Goal: Transaction & Acquisition: Purchase product/service

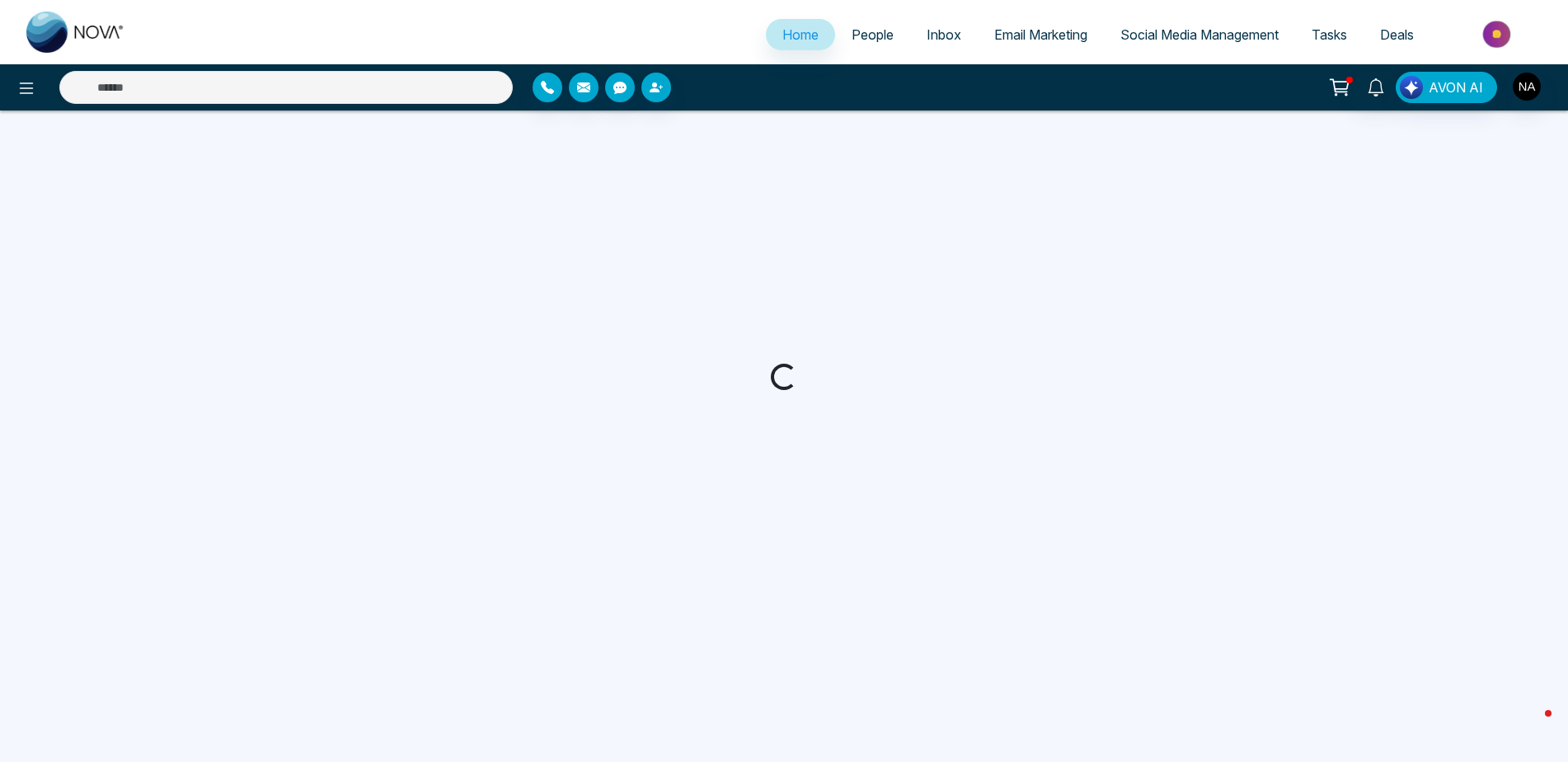
select select "*"
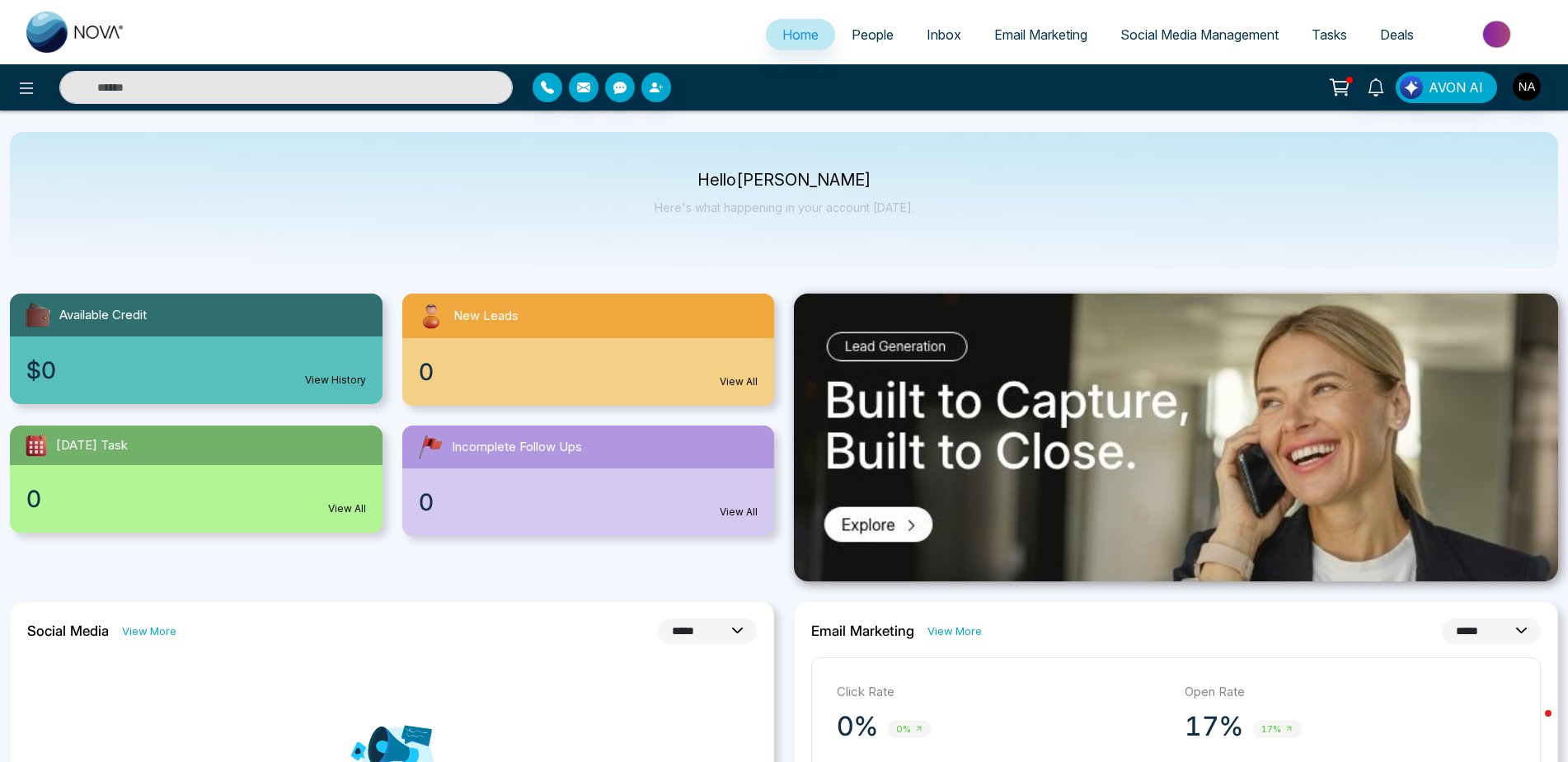
click at [1344, 84] on icon at bounding box center [1339, 87] width 24 height 24
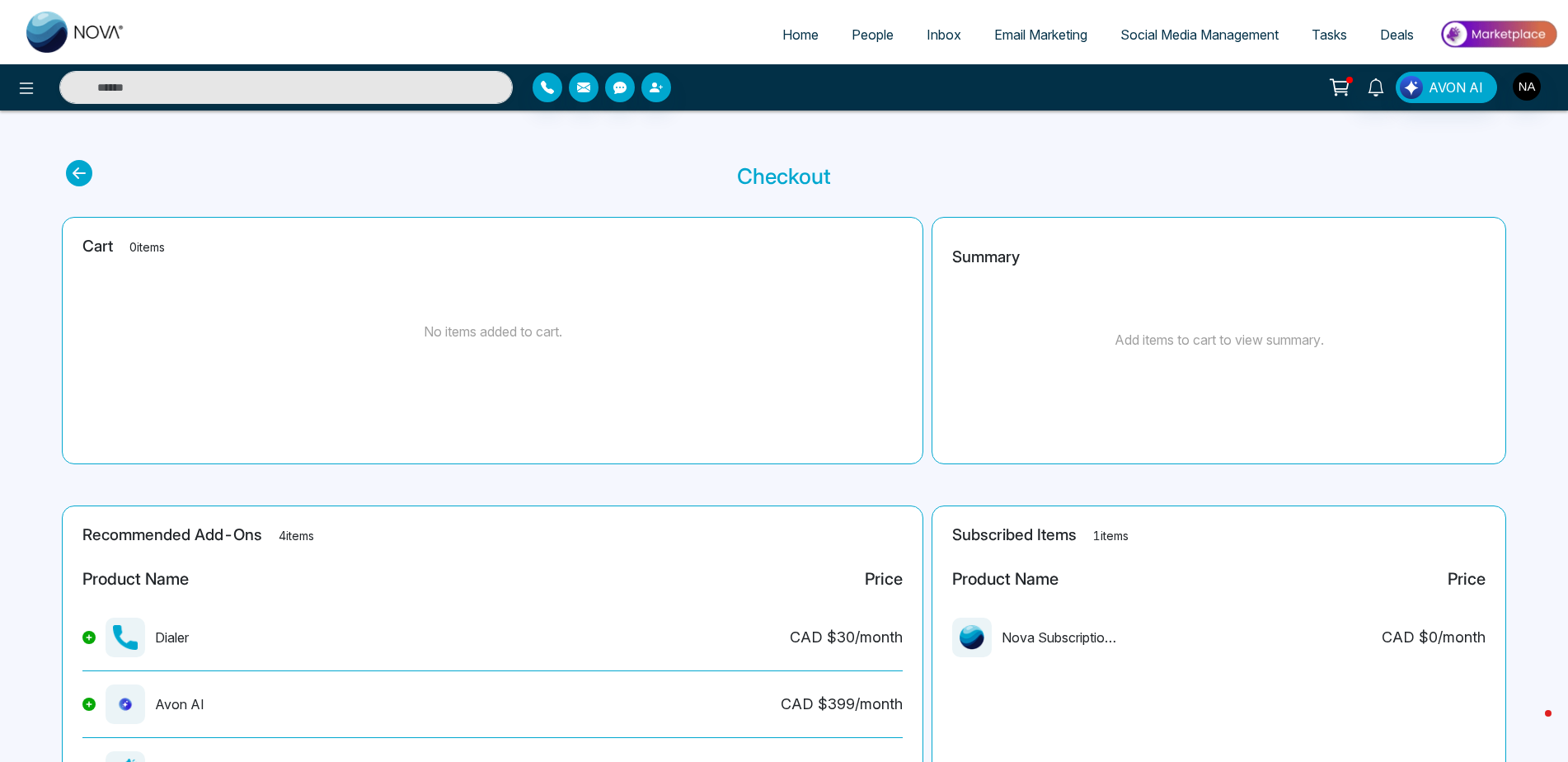
click at [49, 40] on img at bounding box center [76, 32] width 99 height 41
select select "*"
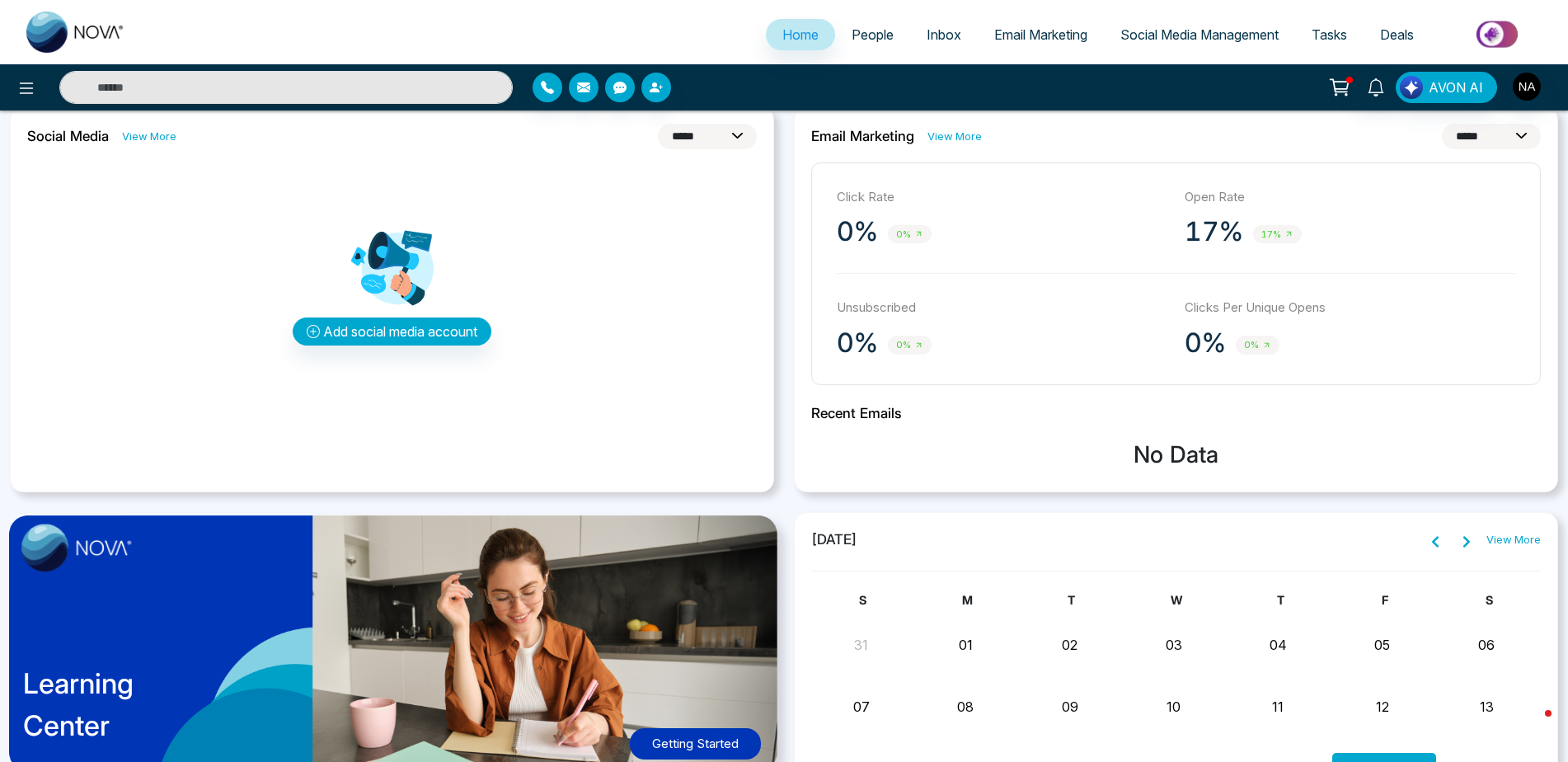
scroll to position [879, 0]
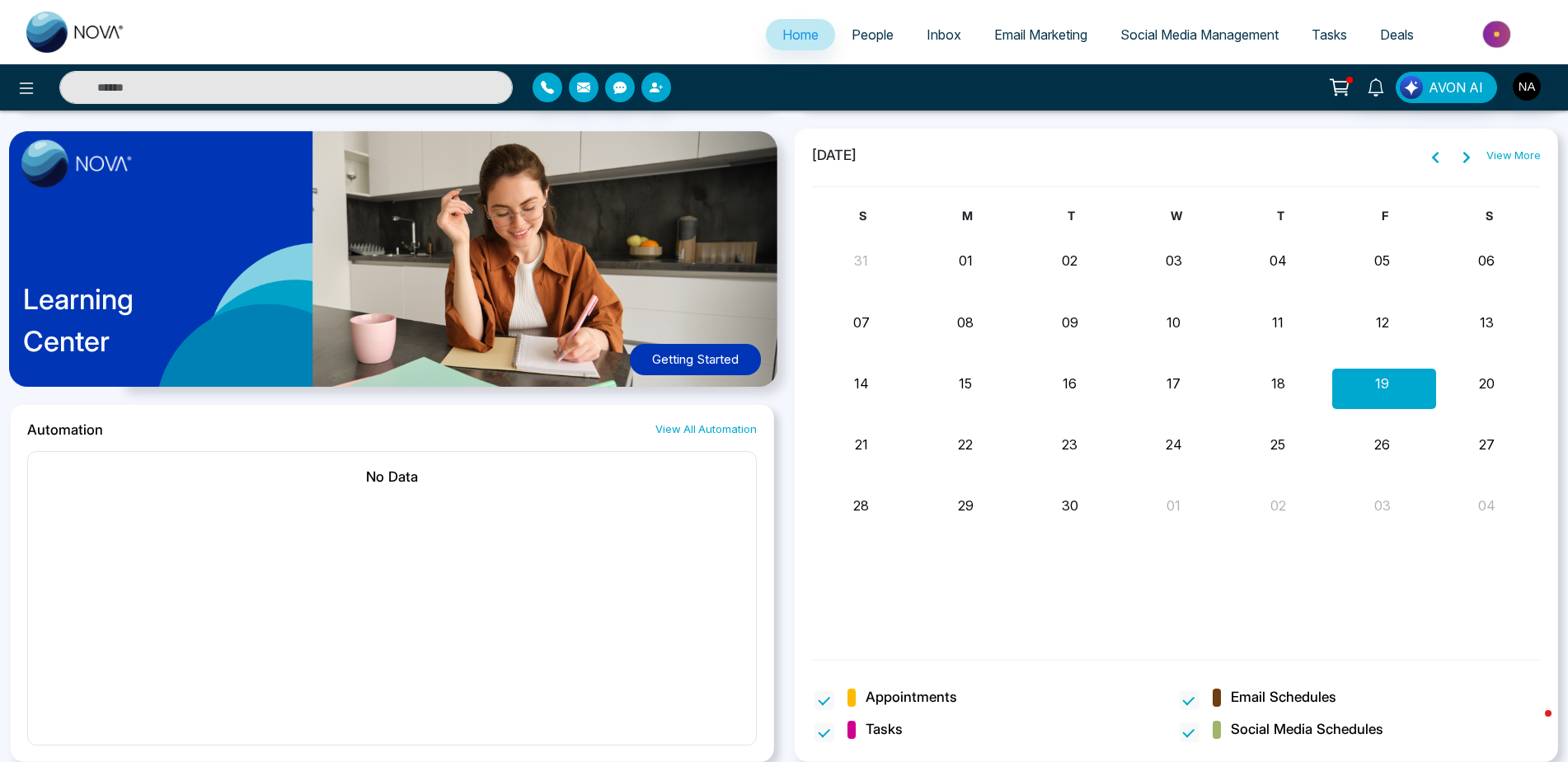
click at [857, 161] on span "[DATE]" at bounding box center [834, 156] width 46 height 22
drag, startPoint x: 892, startPoint y: 161, endPoint x: 849, endPoint y: 153, distance: 43.7
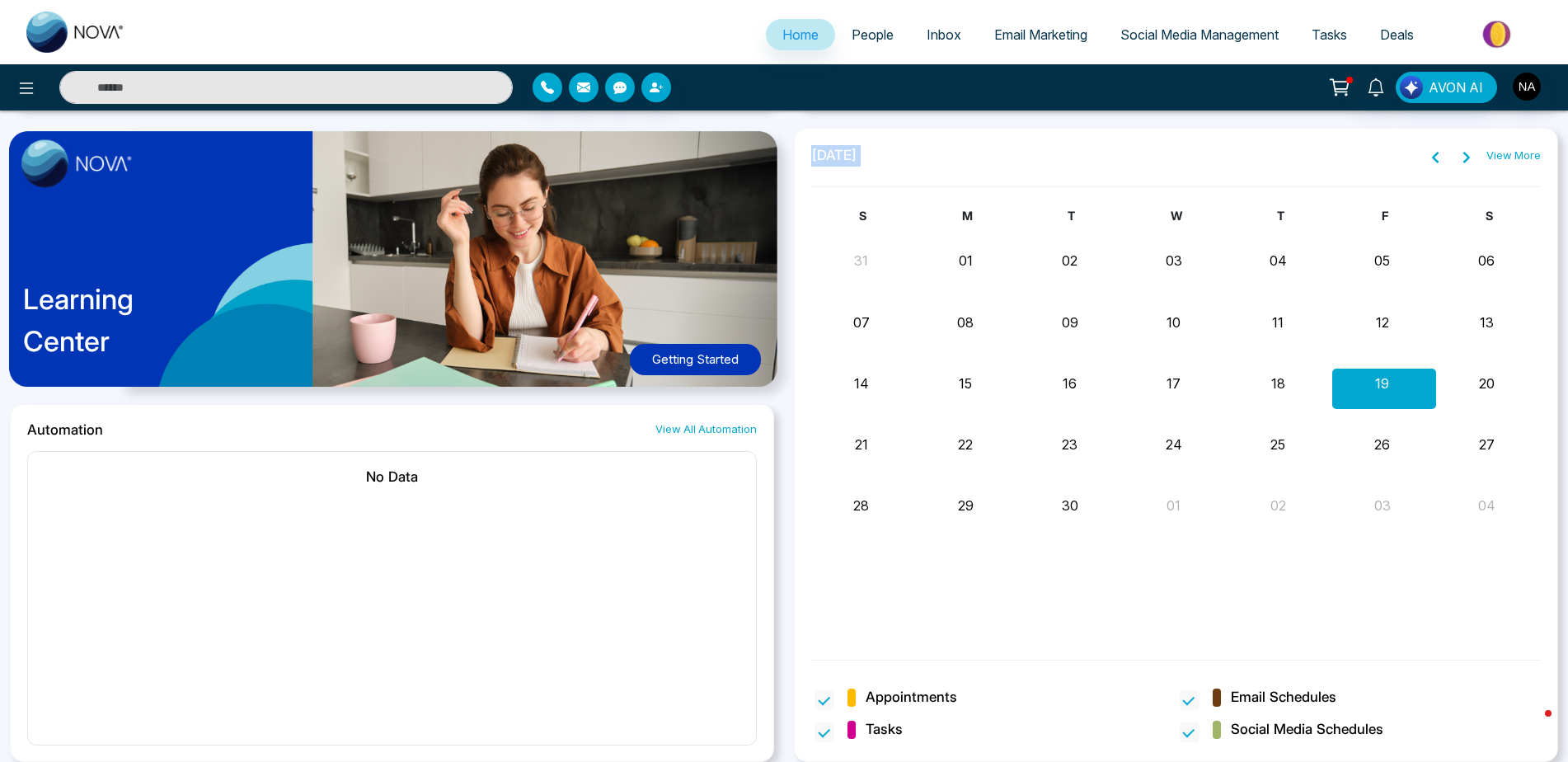
click at [849, 153] on span "[DATE]" at bounding box center [834, 156] width 46 height 22
drag, startPoint x: 810, startPoint y: 151, endPoint x: 956, endPoint y: 152, distance: 146.0
click at [956, 152] on div "[DATE] View More S M T W T F S 31 01 02 03 04 05 06 07 08 09 10 11 12 13 14 15 …" at bounding box center [1175, 445] width 764 height 634
click at [956, 152] on div "[DATE] View More" at bounding box center [1175, 156] width 730 height 22
drag, startPoint x: 825, startPoint y: 156, endPoint x: 958, endPoint y: 153, distance: 133.0
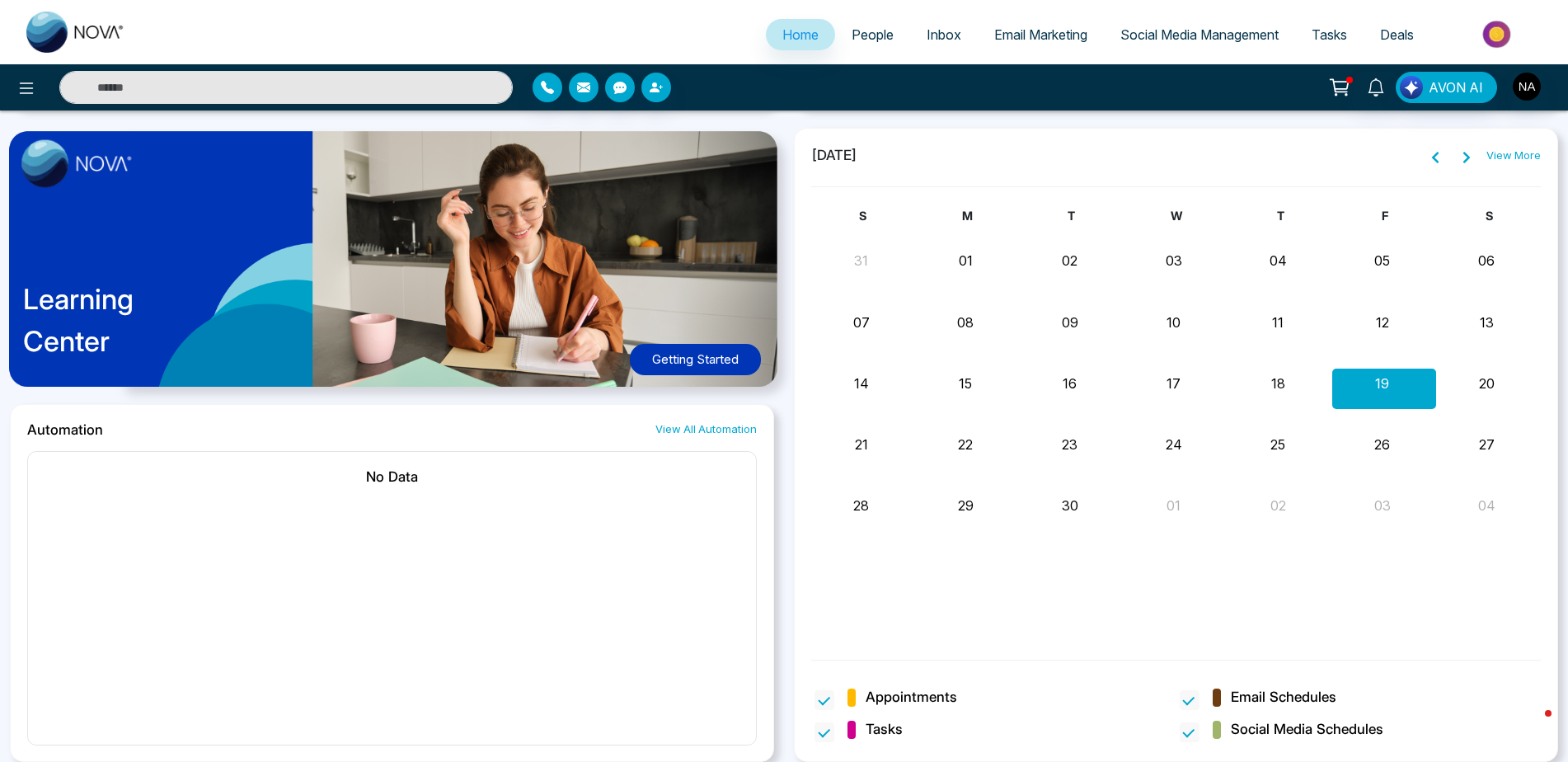
click at [958, 153] on div "[DATE] View More" at bounding box center [1175, 156] width 730 height 22
drag, startPoint x: 958, startPoint y: 153, endPoint x: 947, endPoint y: 151, distance: 11.2
click at [951, 152] on div "[DATE] View More" at bounding box center [1175, 156] width 730 height 22
click at [822, 144] on div "[DATE] View More S M T W T F S 31 01 02 03 04 05 06 07 08 09 10 11 12 13 14 15 …" at bounding box center [1175, 445] width 764 height 634
click at [811, 150] on span "[DATE]" at bounding box center [834, 156] width 46 height 22
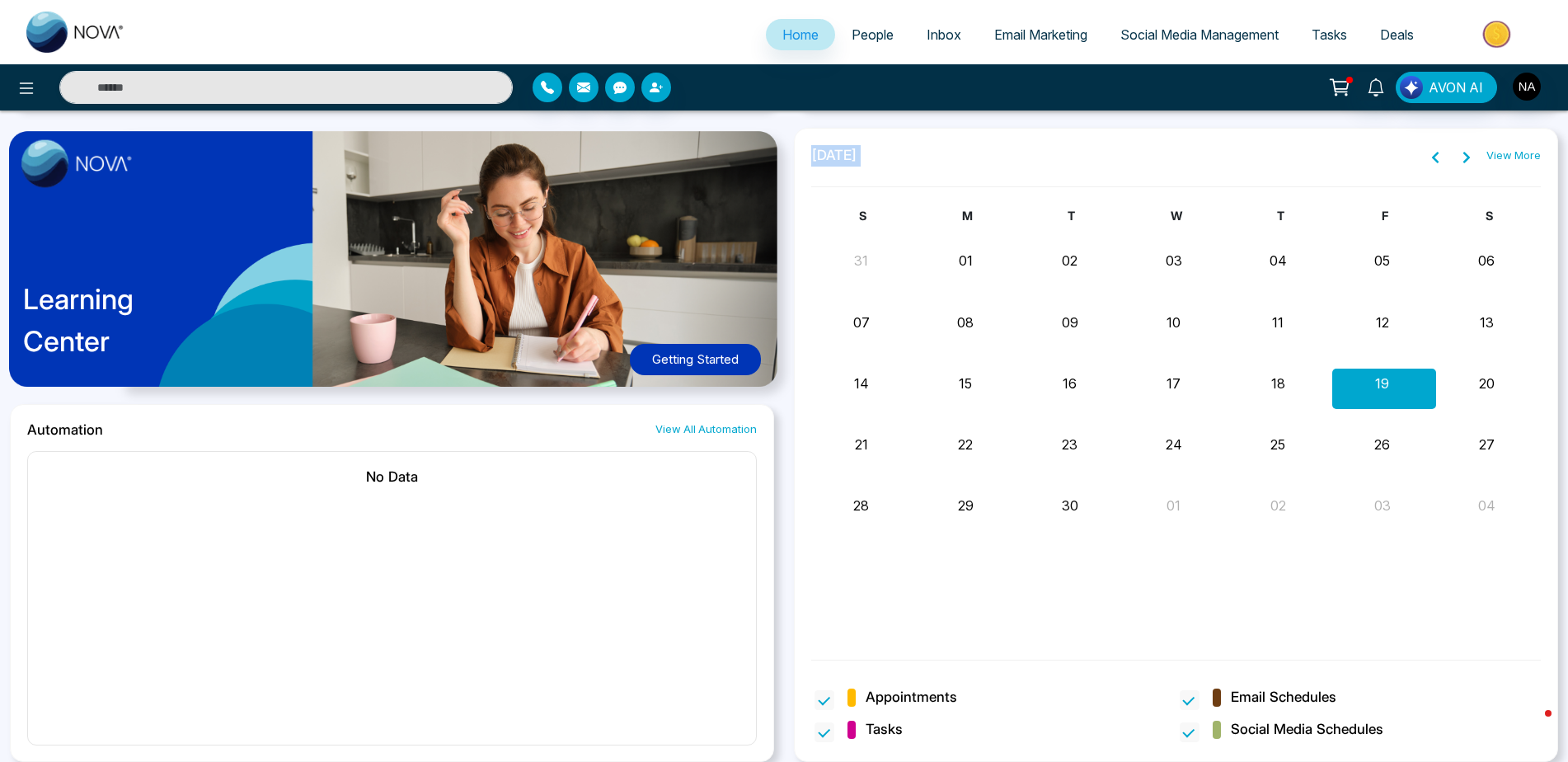
drag, startPoint x: 810, startPoint y: 150, endPoint x: 922, endPoint y: 152, distance: 112.0
click at [922, 152] on div "[DATE] View More S M T W T F S 31 01 02 03 04 05 06 07 08 09 10 11 12 13 14 15 …" at bounding box center [1175, 445] width 764 height 634
drag, startPoint x: 1486, startPoint y: 0, endPoint x: 1009, endPoint y: 157, distance: 502.2
click at [1009, 157] on div "[DATE] View More" at bounding box center [1175, 156] width 730 height 22
